Goal: Task Accomplishment & Management: Complete application form

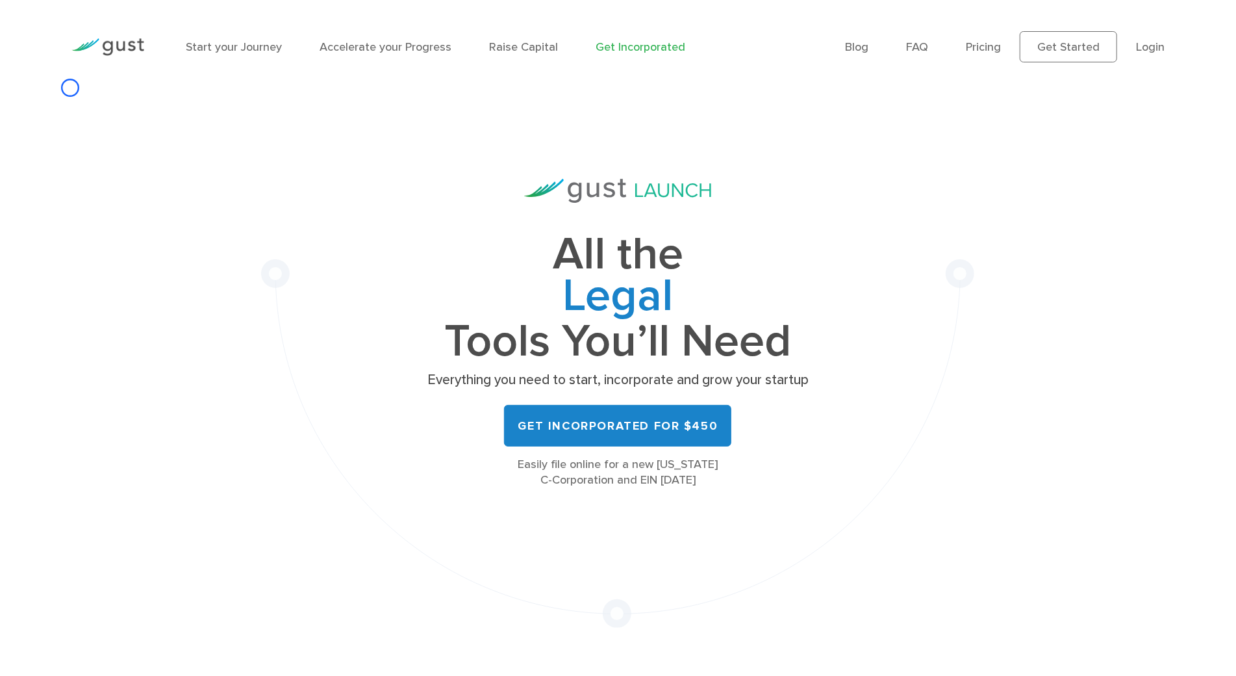
click at [70, 88] on div "Start your Journey Accelerate your Progress Raise Capital Get Incorporated Blog…" at bounding box center [618, 47] width 1113 height 94
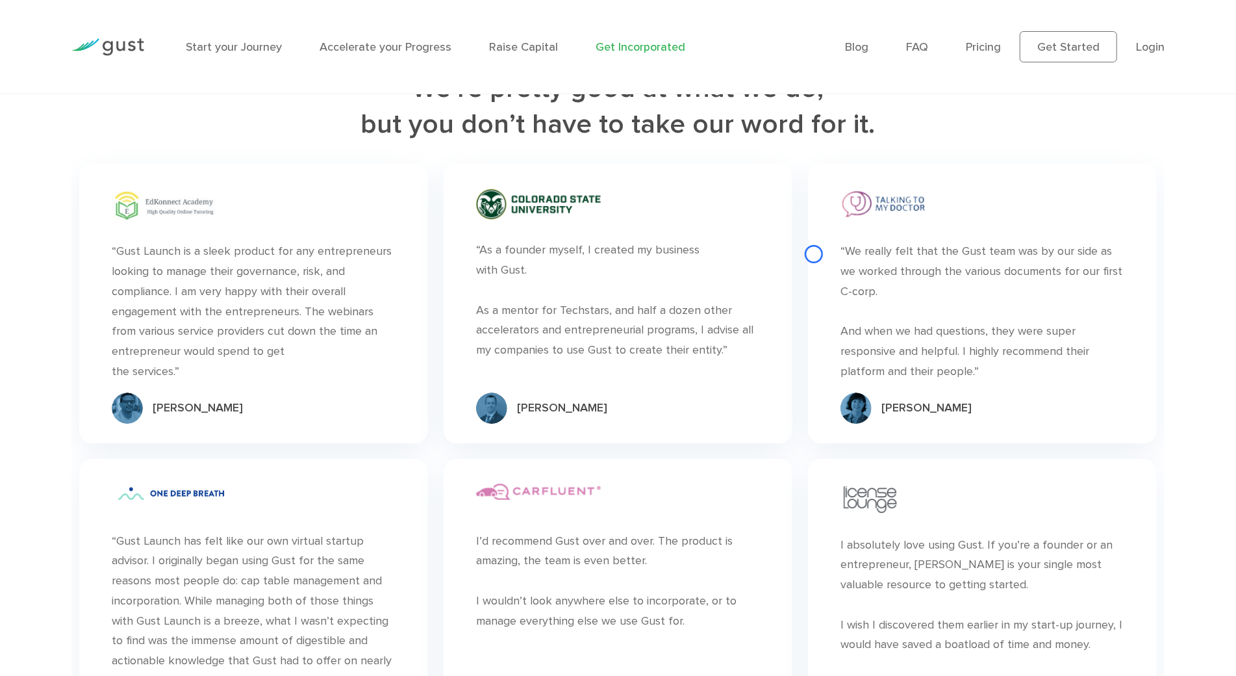
scroll to position [6847, 0]
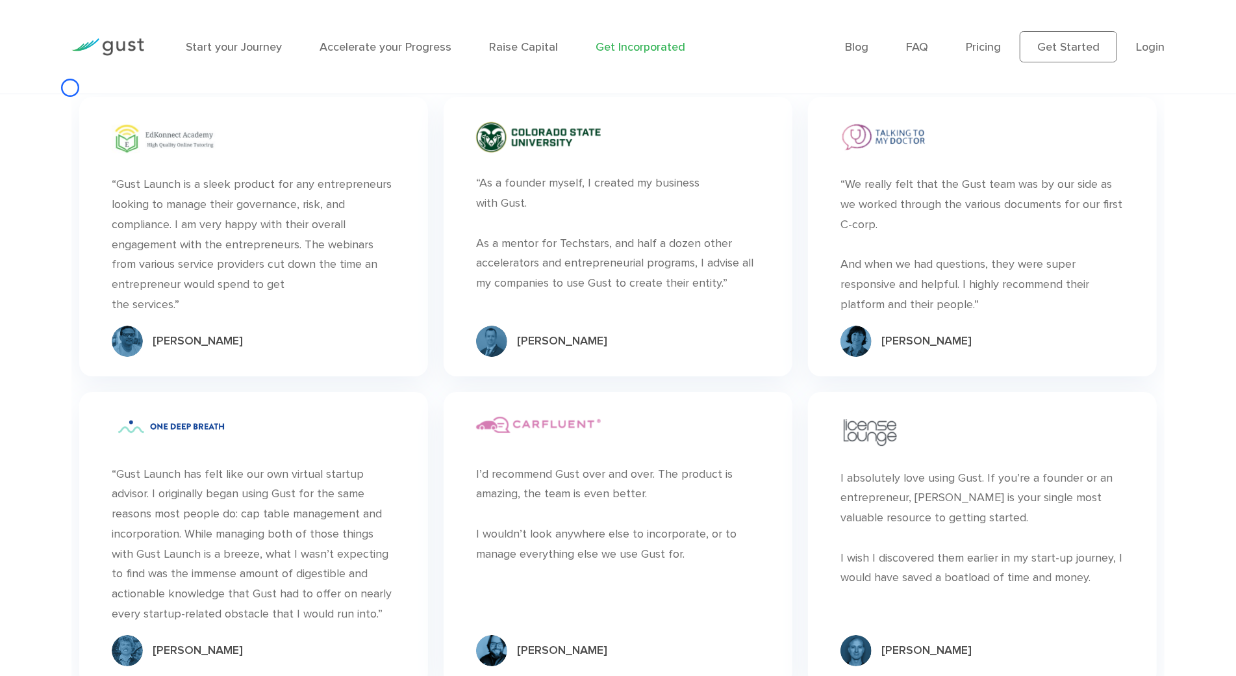
click at [70, 88] on div "Start your Journey Accelerate your Progress Raise Capital Get Incorporated Blog…" at bounding box center [618, 47] width 1113 height 94
click at [70, 79] on div "Start your Journey Accelerate your Progress Raise Capital Get Incorporated Blog…" at bounding box center [618, 47] width 1113 height 94
click at [68, 98] on div "We’re pretty good at what we do, but you don’t have to take our word for it. “ …" at bounding box center [618, 563] width 1113 height 1118
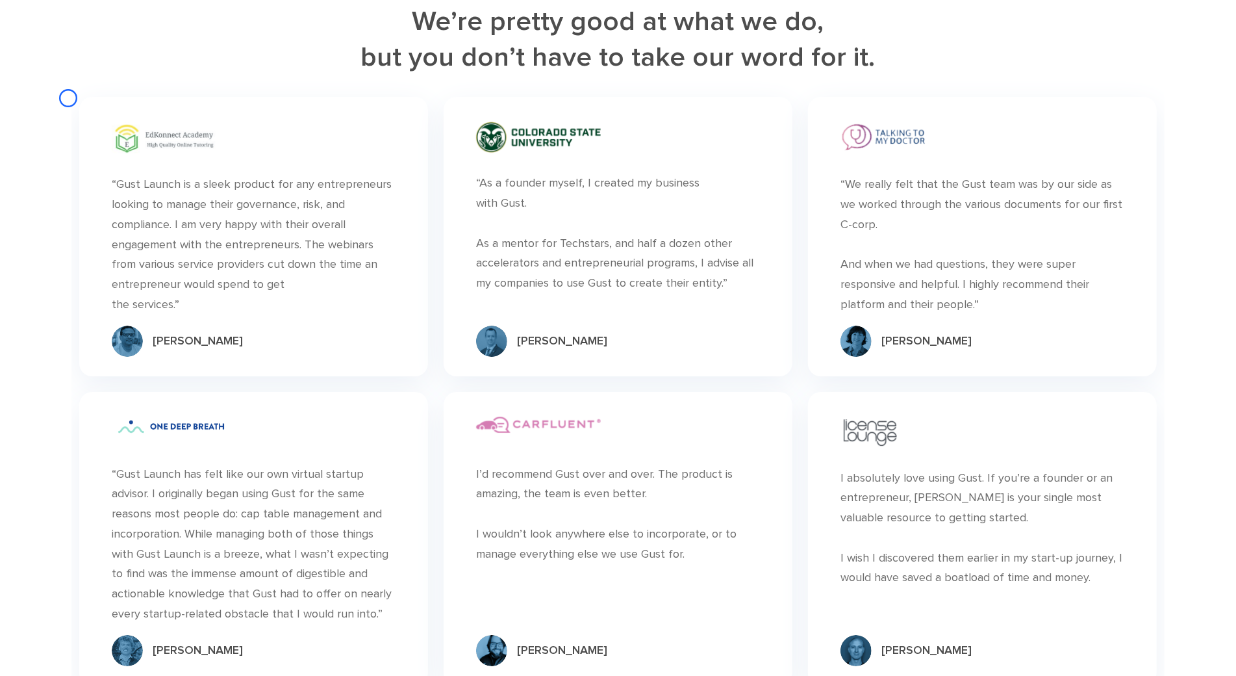
scroll to position [0, 0]
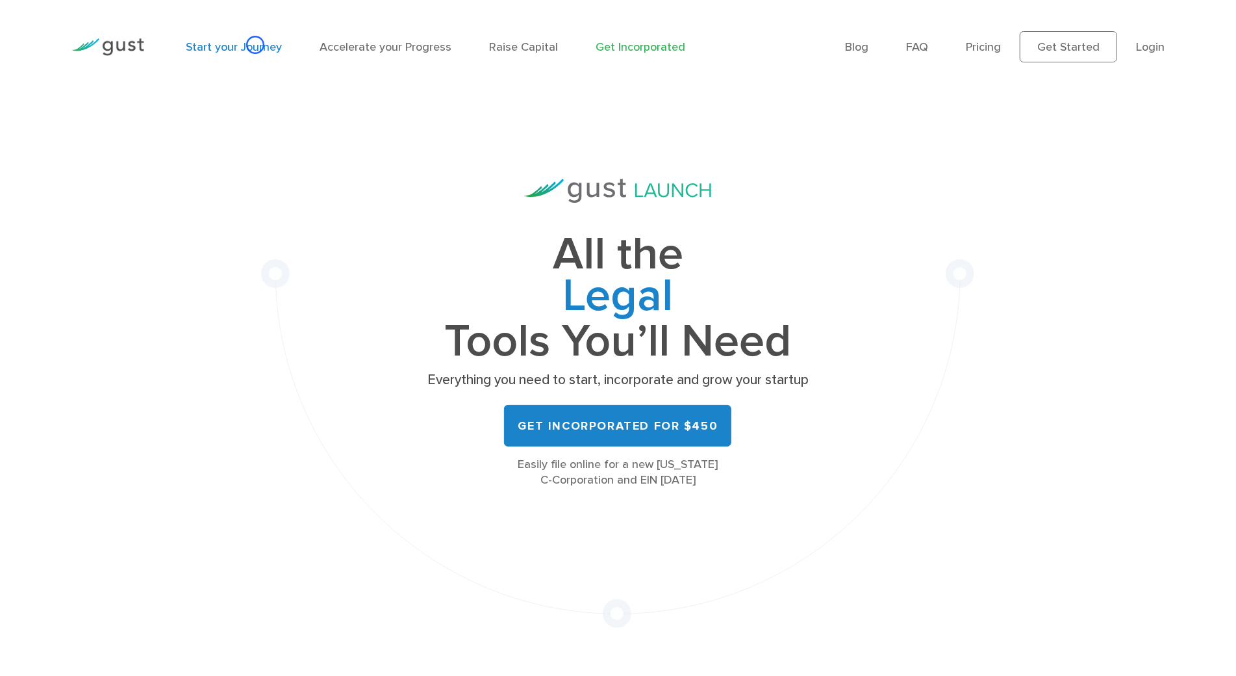
click at [255, 45] on link "Start your Journey" at bounding box center [234, 47] width 96 height 14
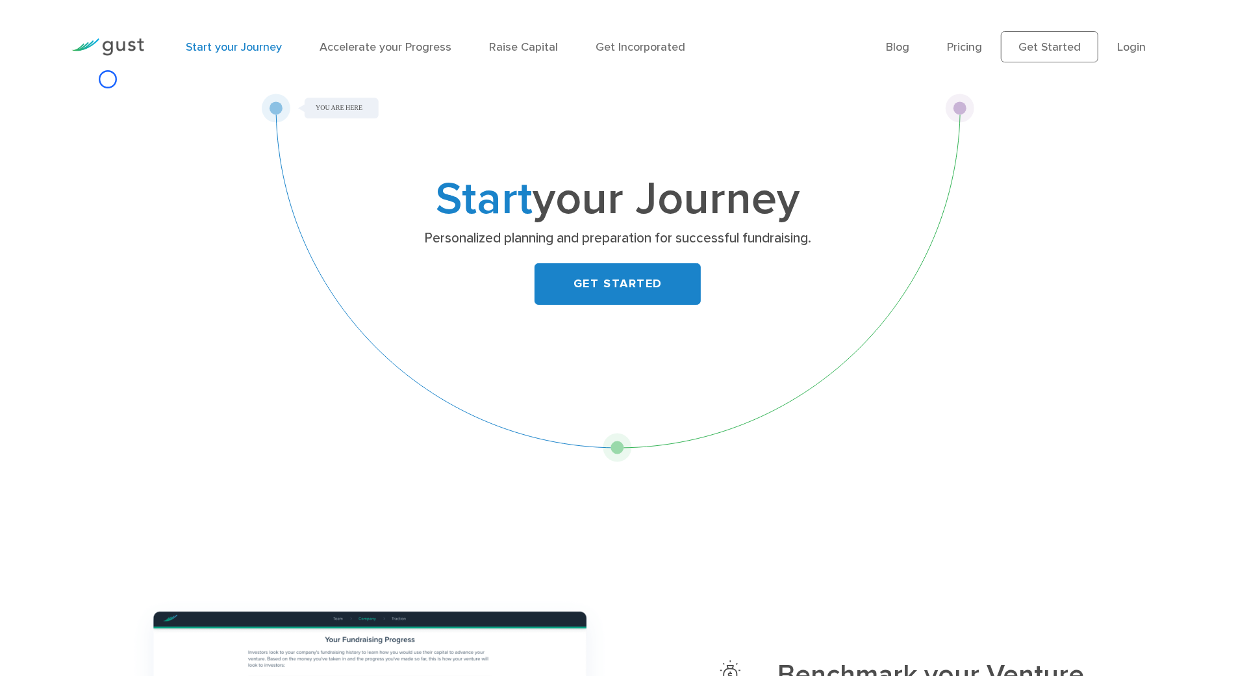
click at [108, 79] on div "Start your Journey Accelerate your Progress Raise Capital Get Incorporated Blog…" at bounding box center [618, 47] width 1113 height 94
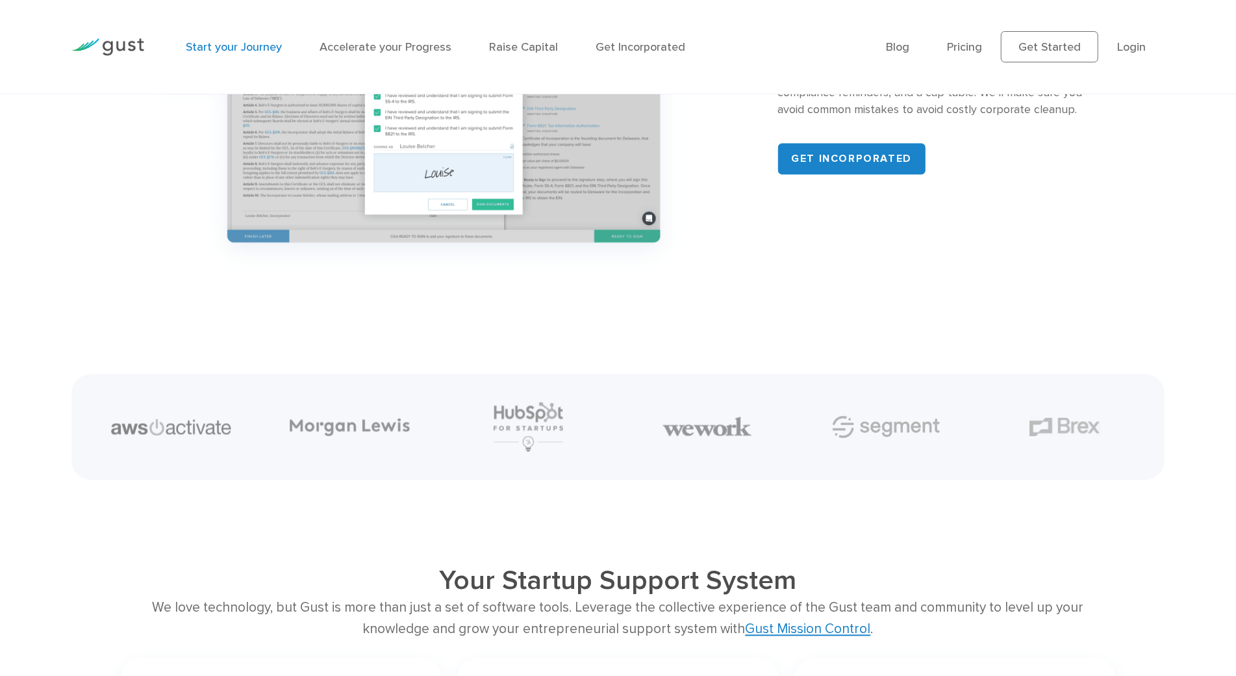
scroll to position [1948, 0]
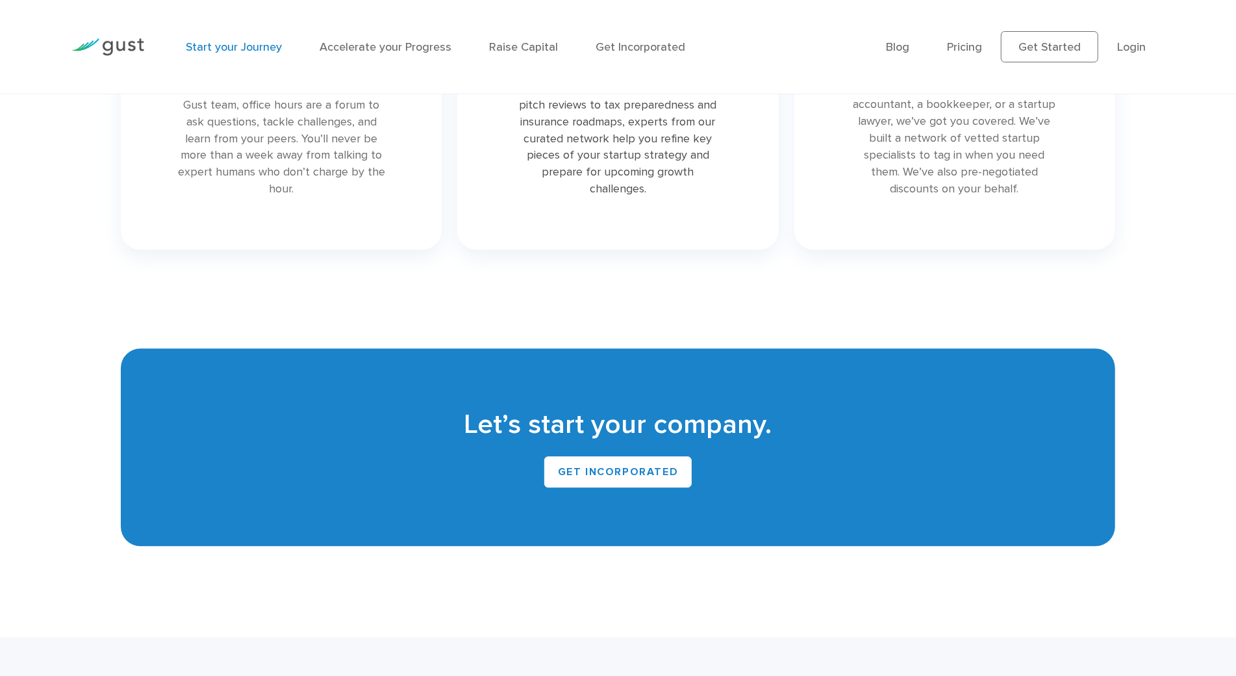
click at [108, 79] on div "Start your Journey Accelerate your Progress Raise Capital Get Incorporated Blog…" at bounding box center [618, 47] width 1113 height 94
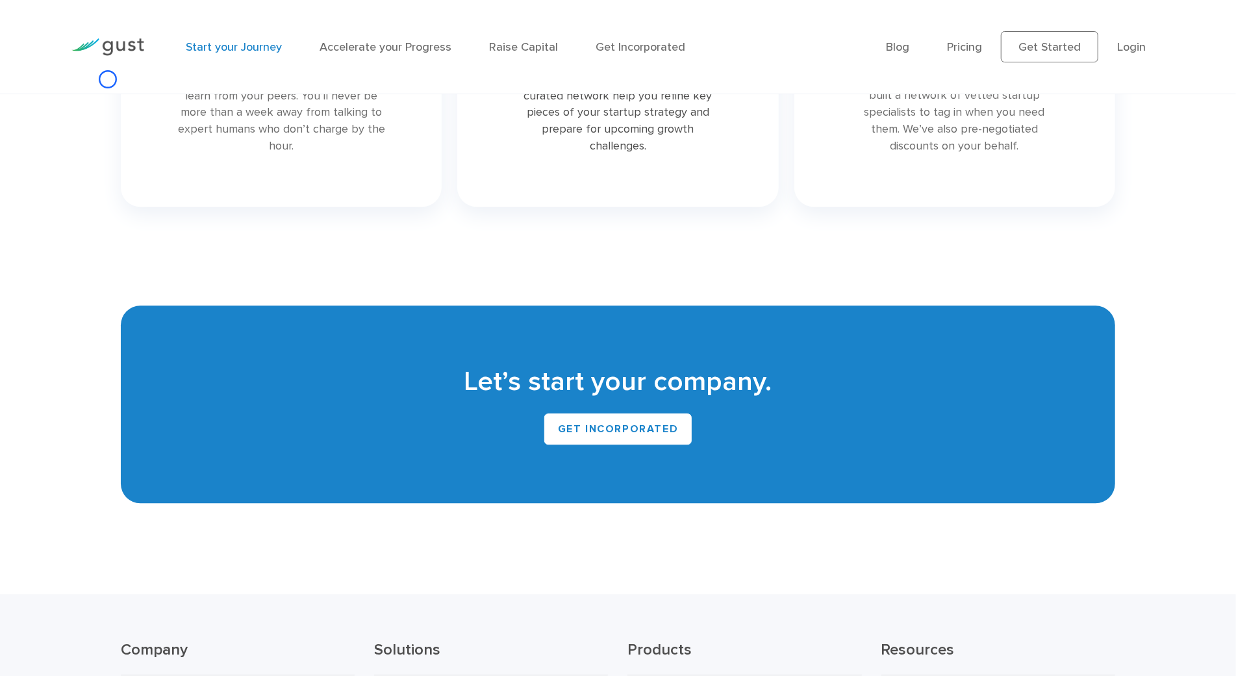
scroll to position [0, 0]
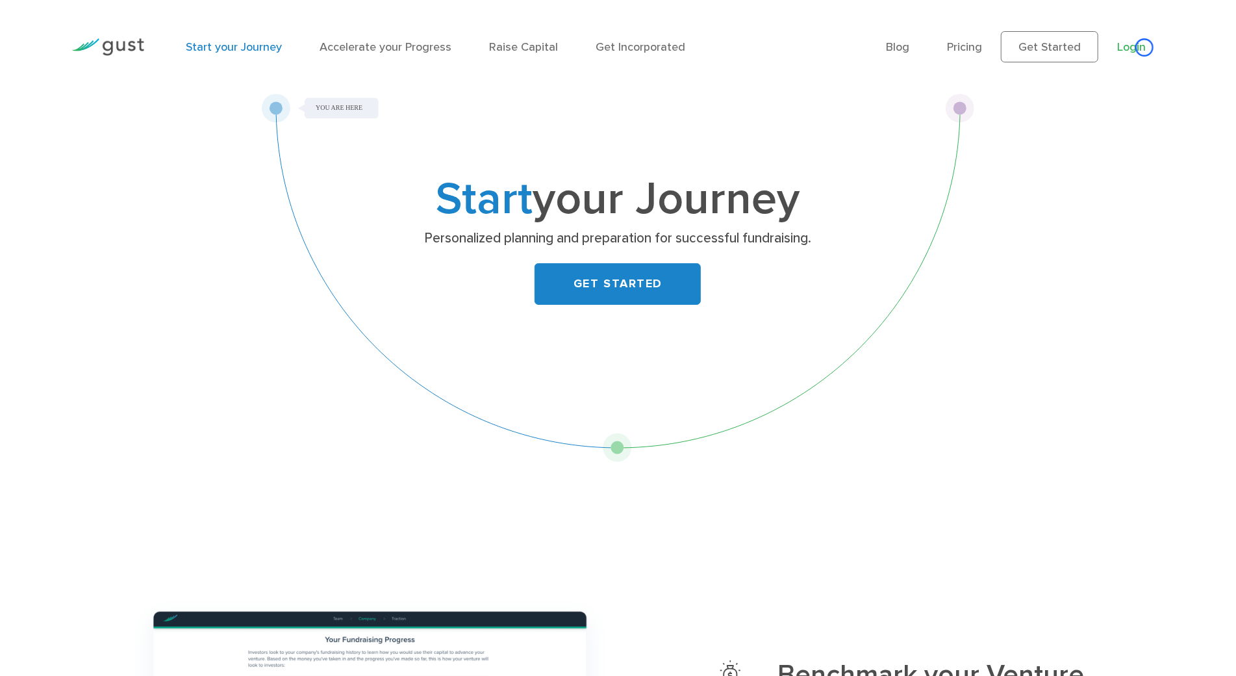
click at [1145, 47] on link "Login" at bounding box center [1131, 47] width 29 height 14
